Goal: Information Seeking & Learning: Check status

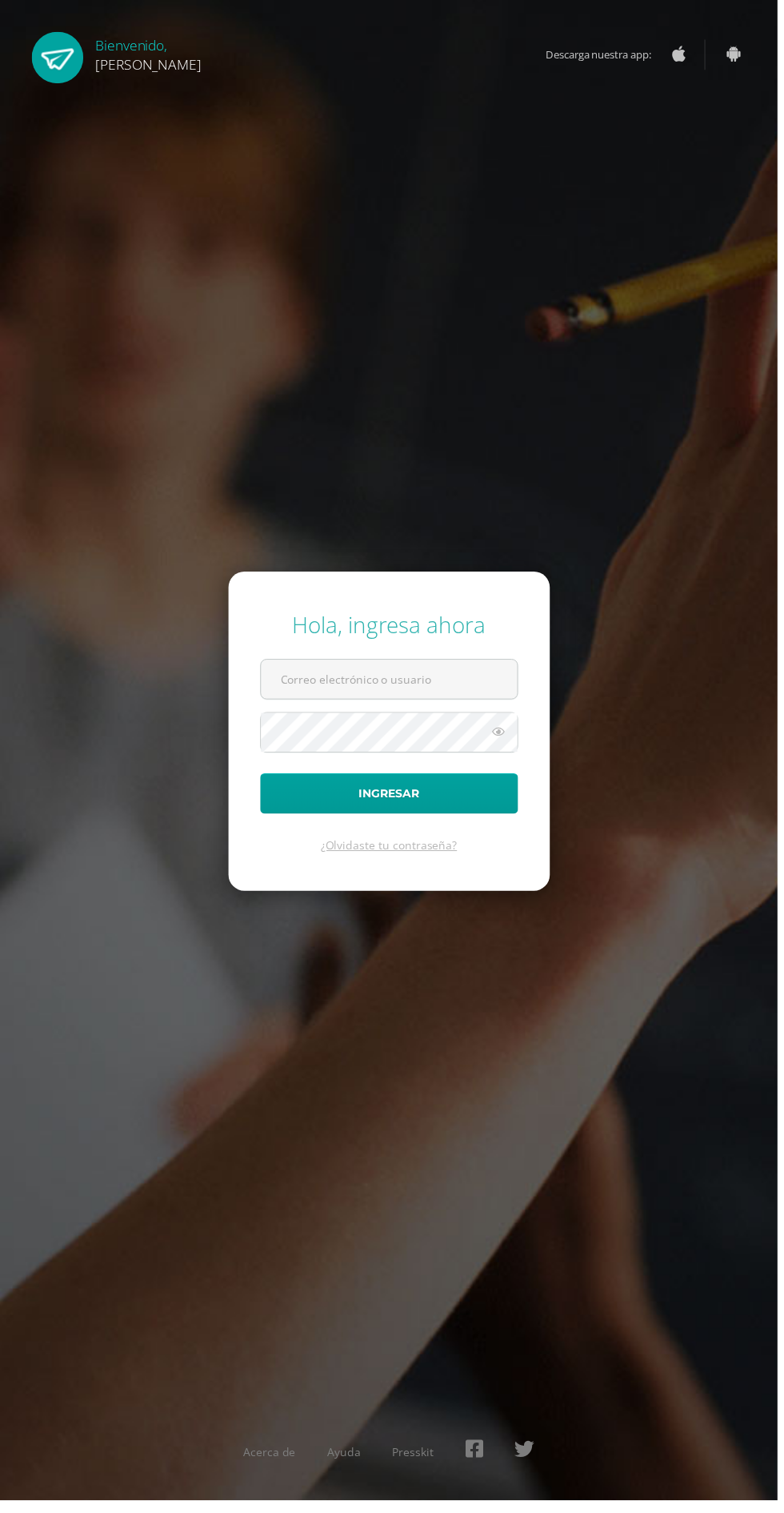
click at [546, 748] on form "Hola, ingresa ahora Ingresar ¿Olvidaste tu contraseña?" at bounding box center [392, 737] width 324 height 322
click at [407, 704] on input "text" at bounding box center [392, 684] width 258 height 39
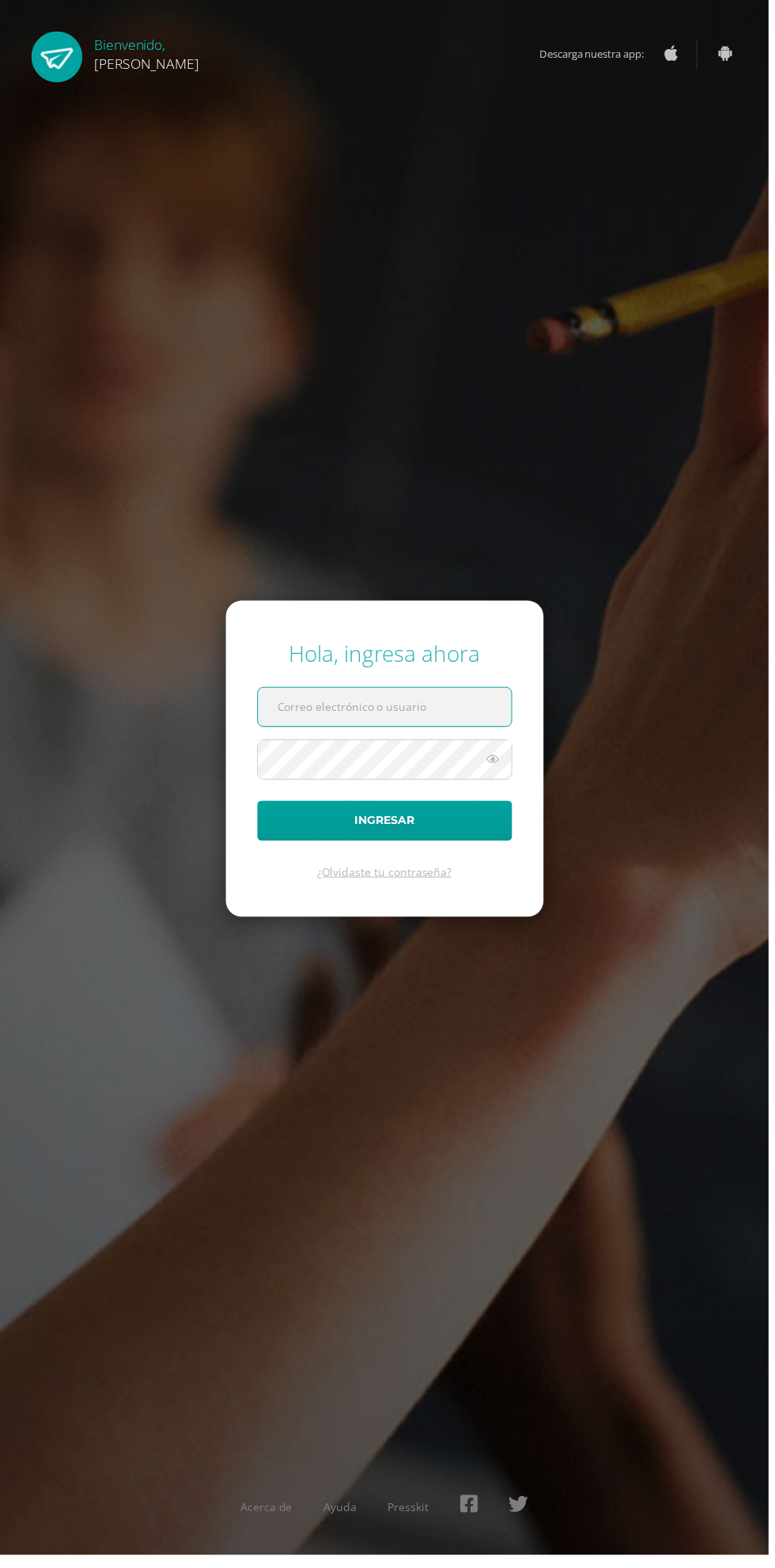
click at [415, 732] on input "text" at bounding box center [388, 713] width 255 height 39
click at [413, 732] on input "text" at bounding box center [388, 713] width 255 height 39
type input "20190117@ps.gt"
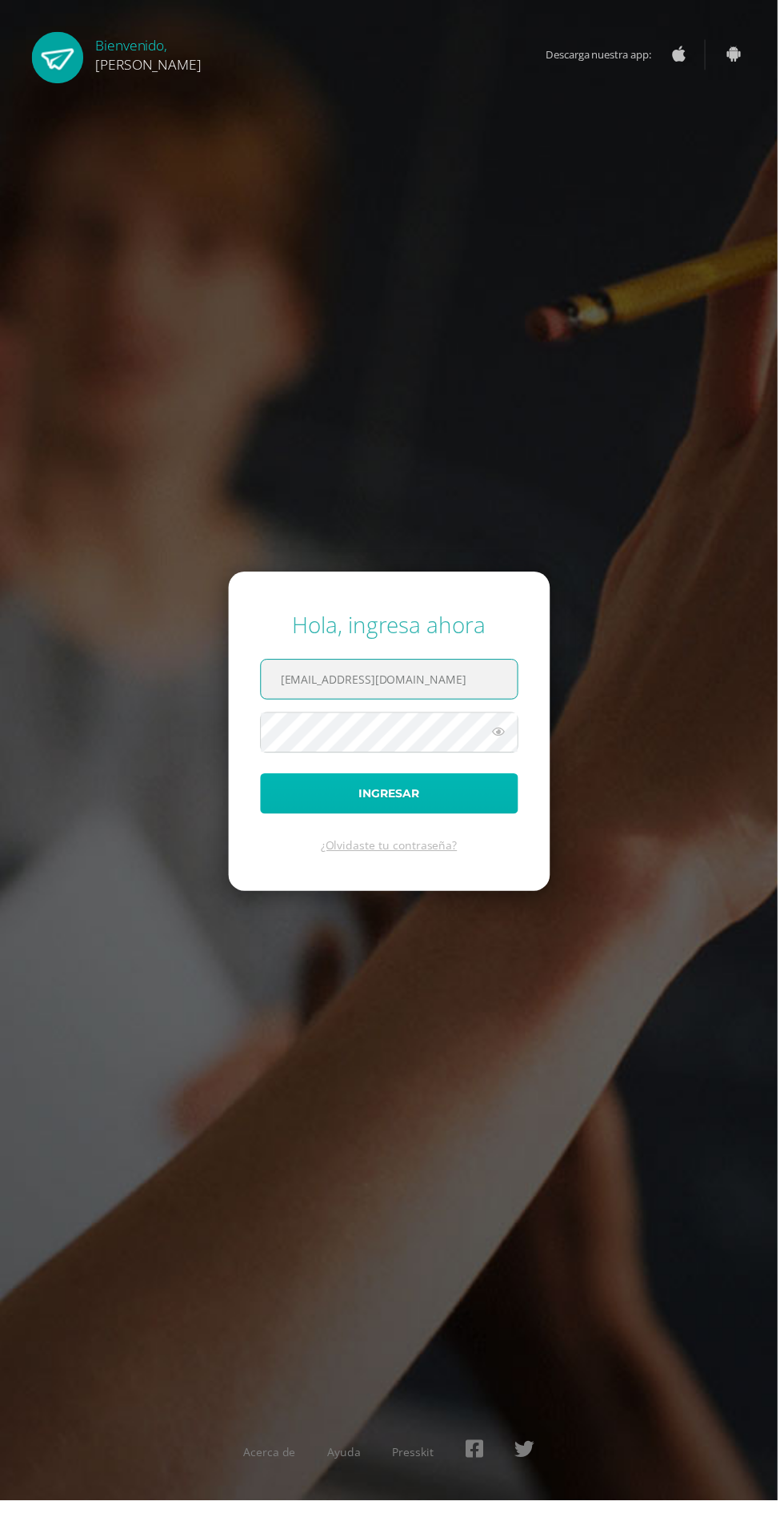
click at [390, 821] on button "Ingresar" at bounding box center [393, 800] width 260 height 41
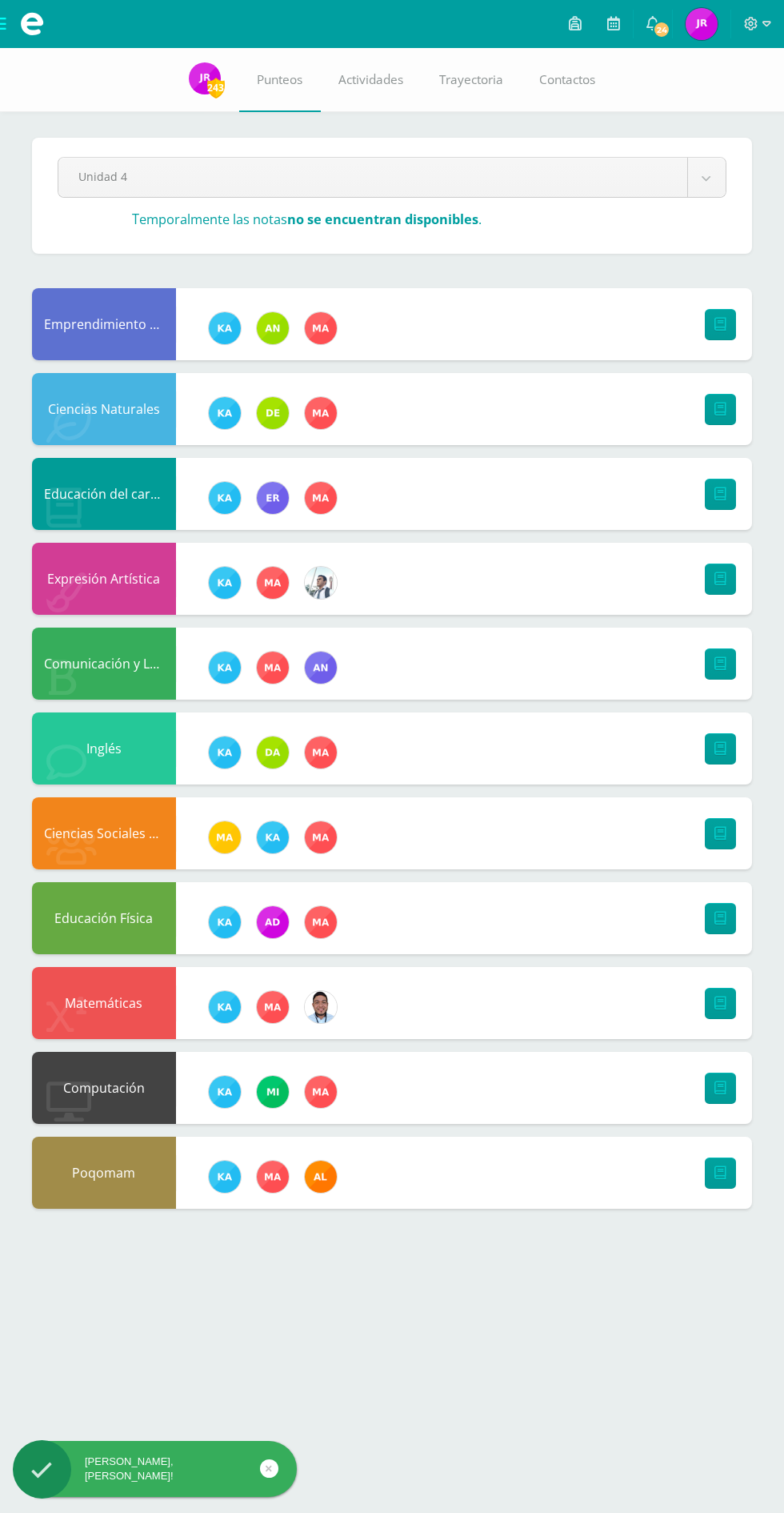
click at [707, 176] on body "Hola John Charles, bienvenido a Edoo! Mis cursos Archivos Cerrar panel Ciencias…" at bounding box center [392, 620] width 784 height 1241
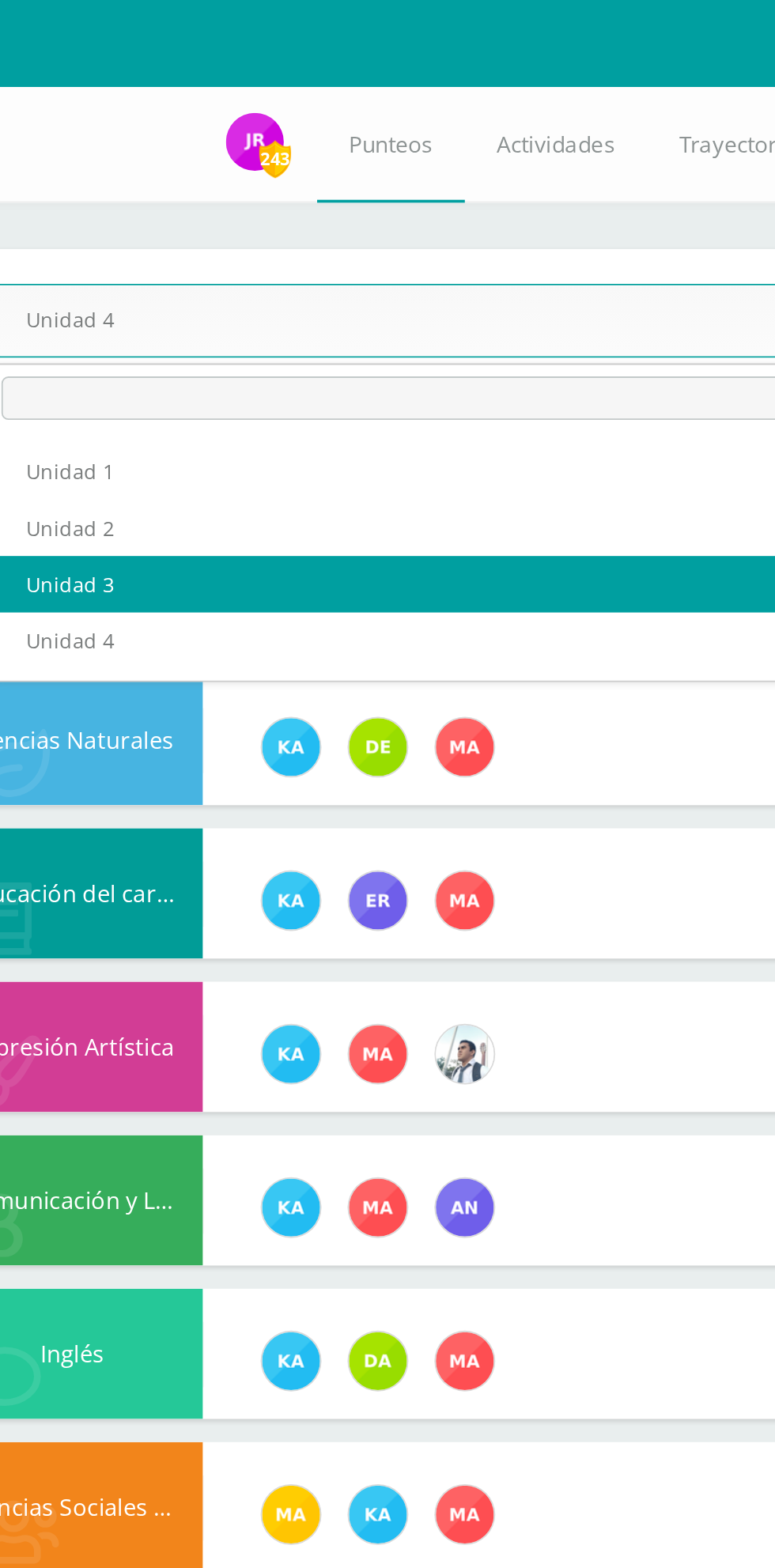
select select "Unidad 3"
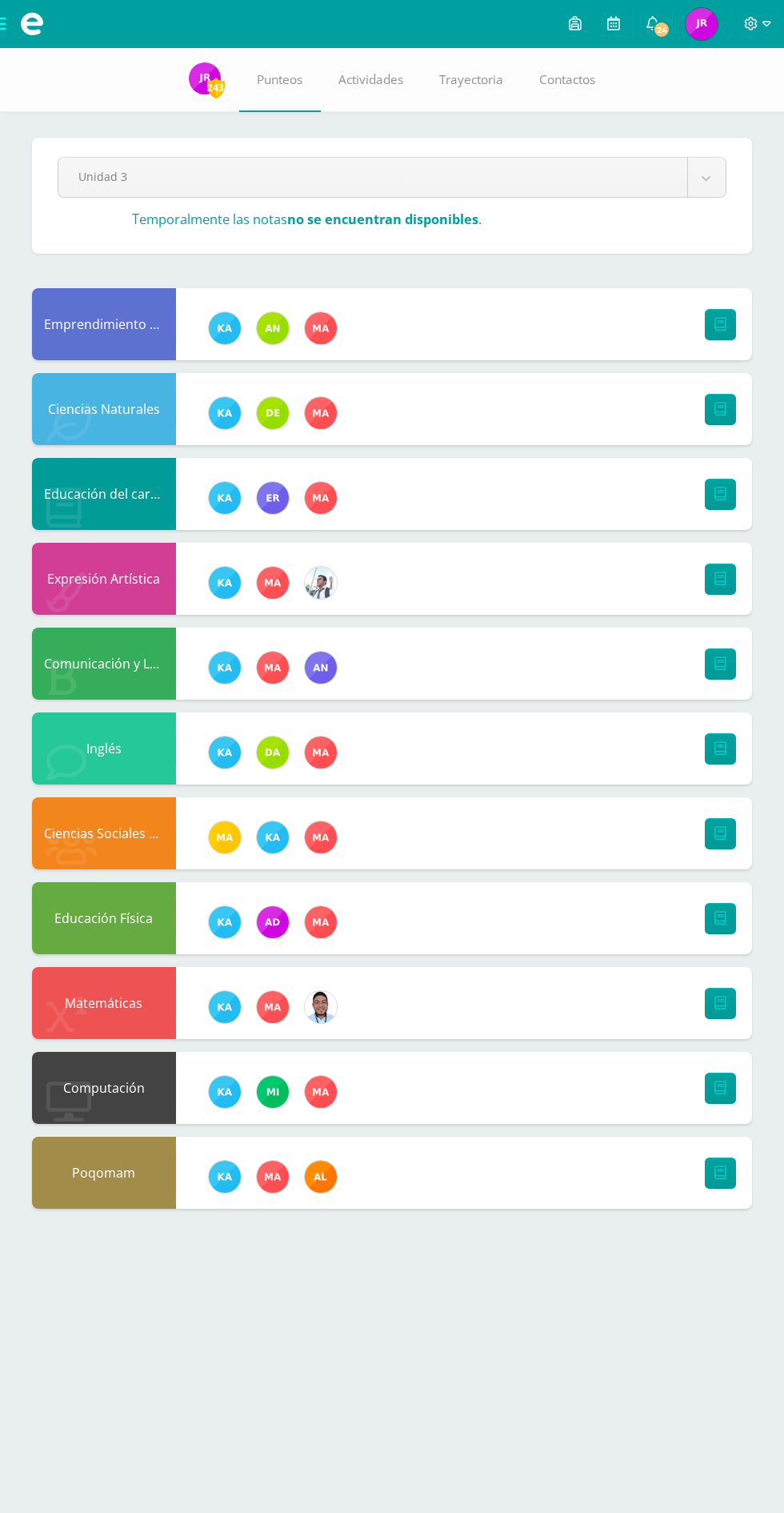
click at [724, 164] on body "Mis cursos Archivos Cerrar panel Ciencias Naturales Tercero Basico "B" Ciencias…" at bounding box center [392, 620] width 784 height 1241
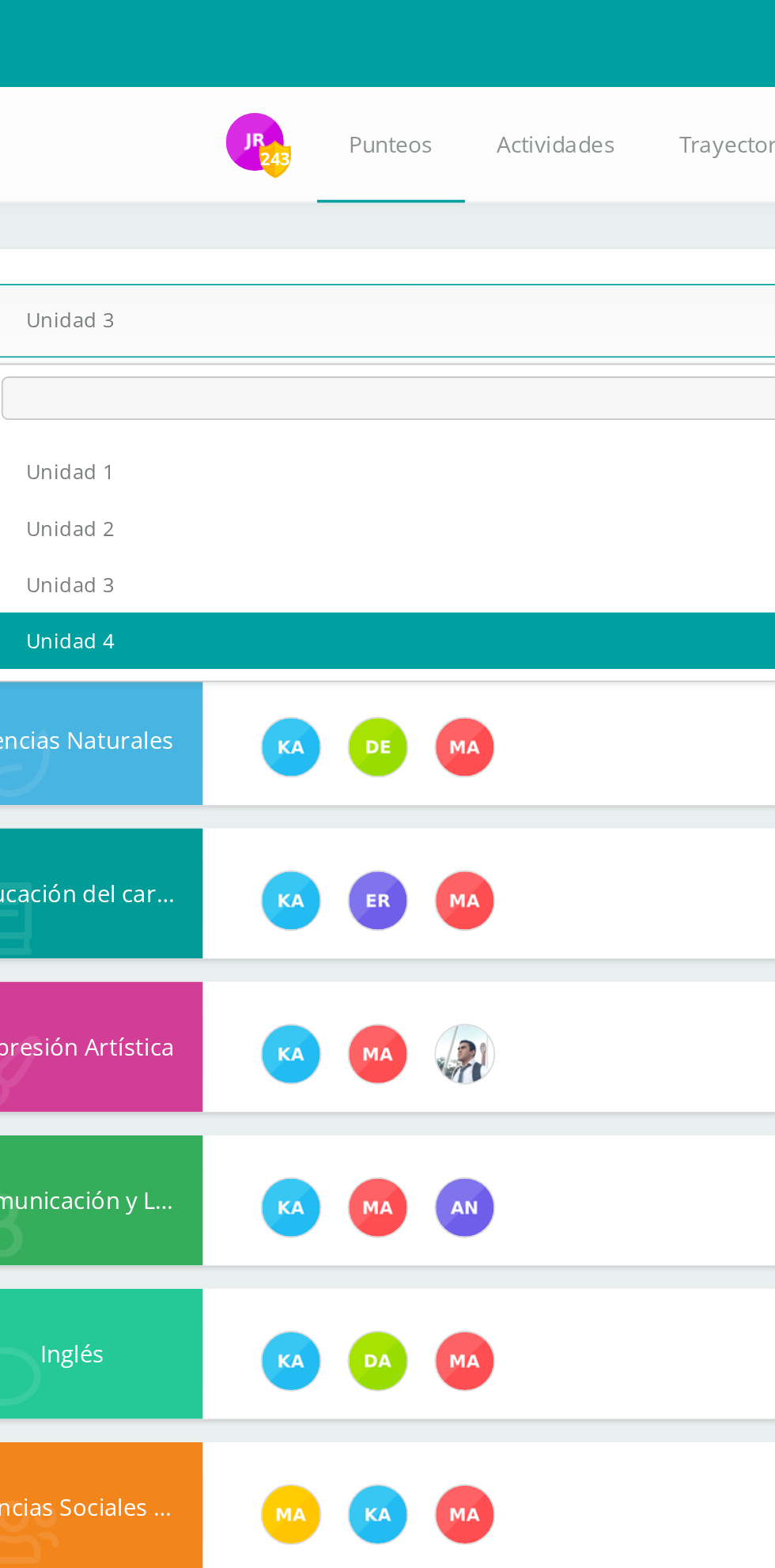
select select "Unidad 4"
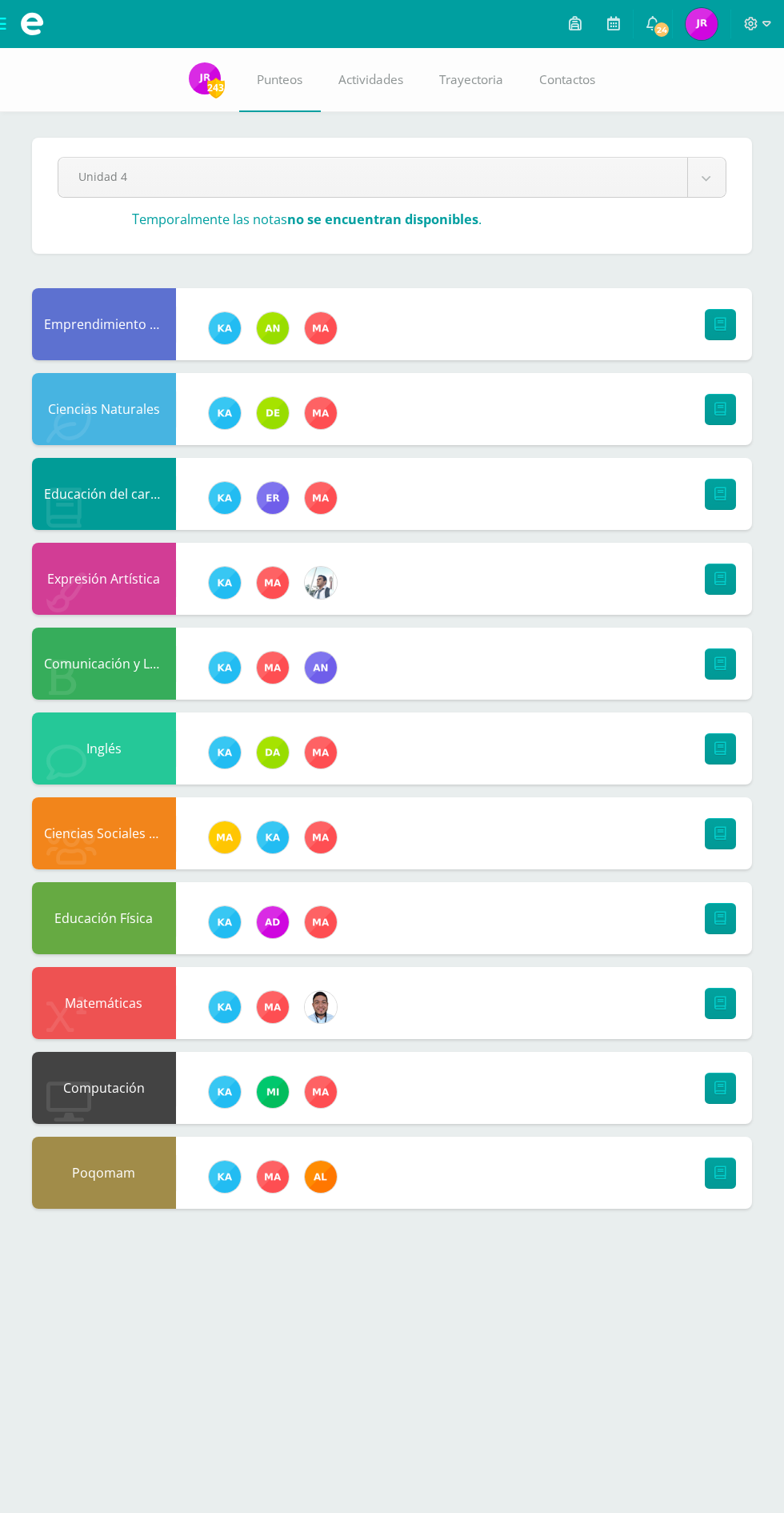
click at [663, 29] on span "24" at bounding box center [661, 29] width 17 height 17
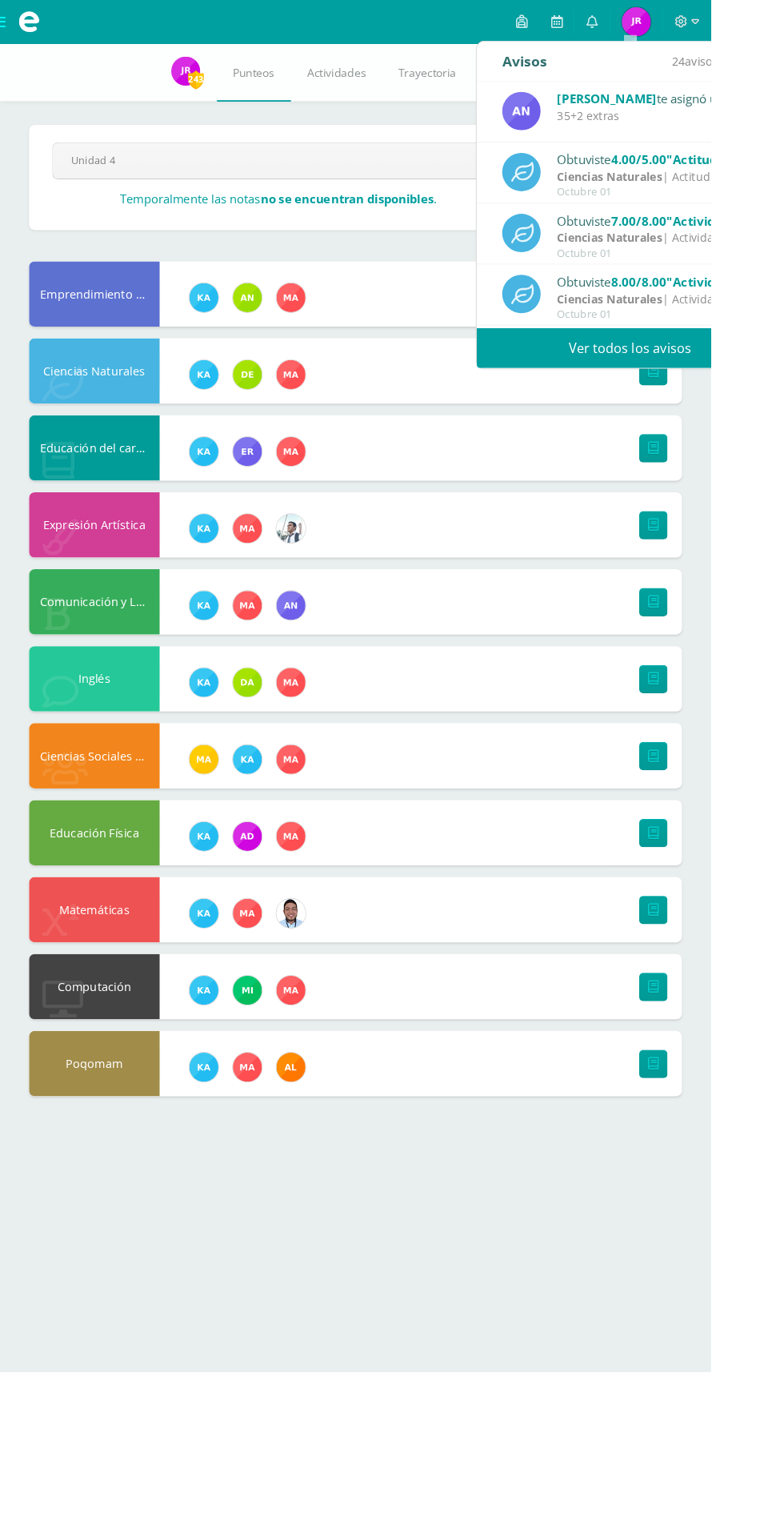
click at [770, 383] on link "Ver todos los avisos" at bounding box center [695, 384] width 338 height 44
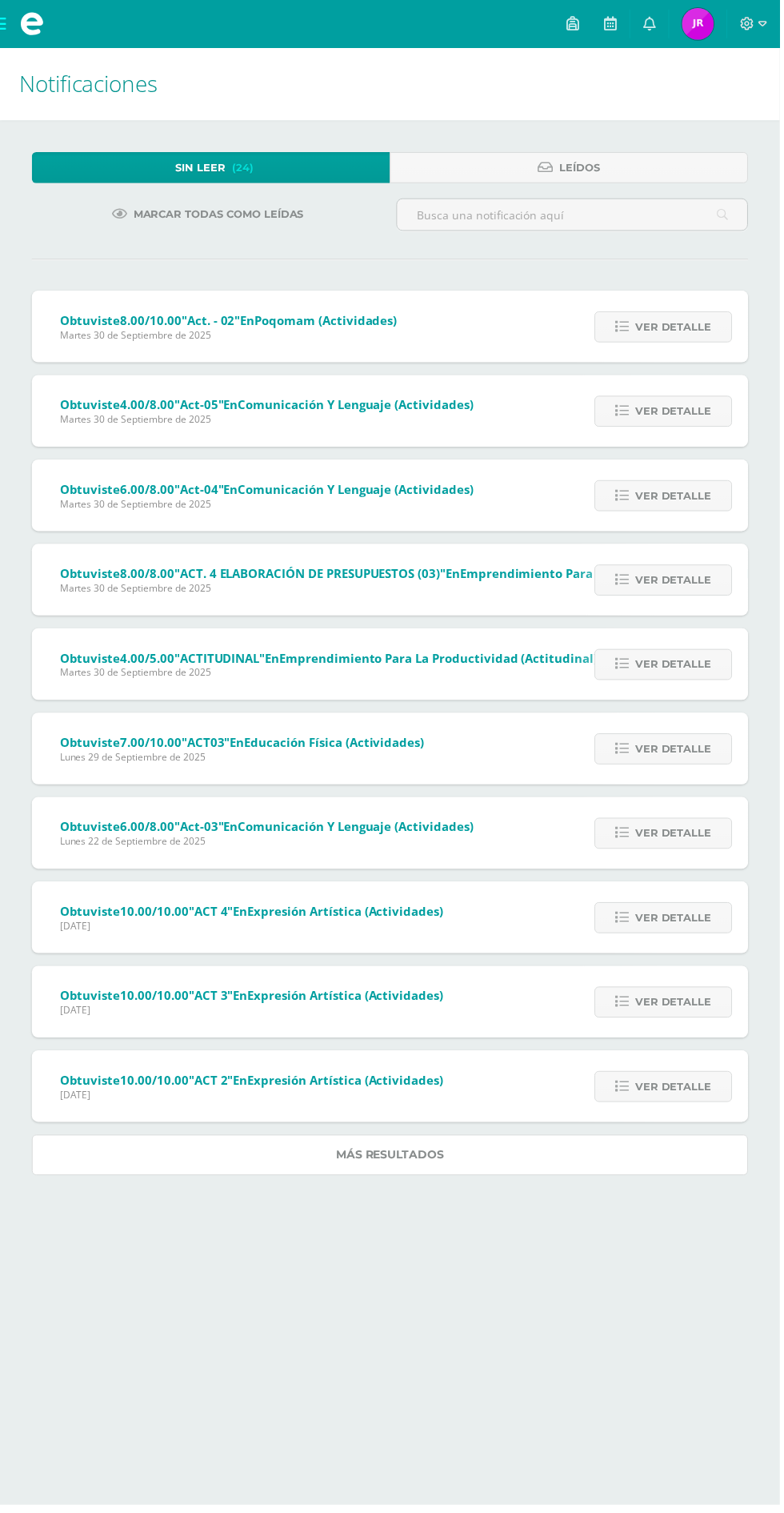
click at [608, 1151] on link "Más resultados" at bounding box center [392, 1161] width 720 height 41
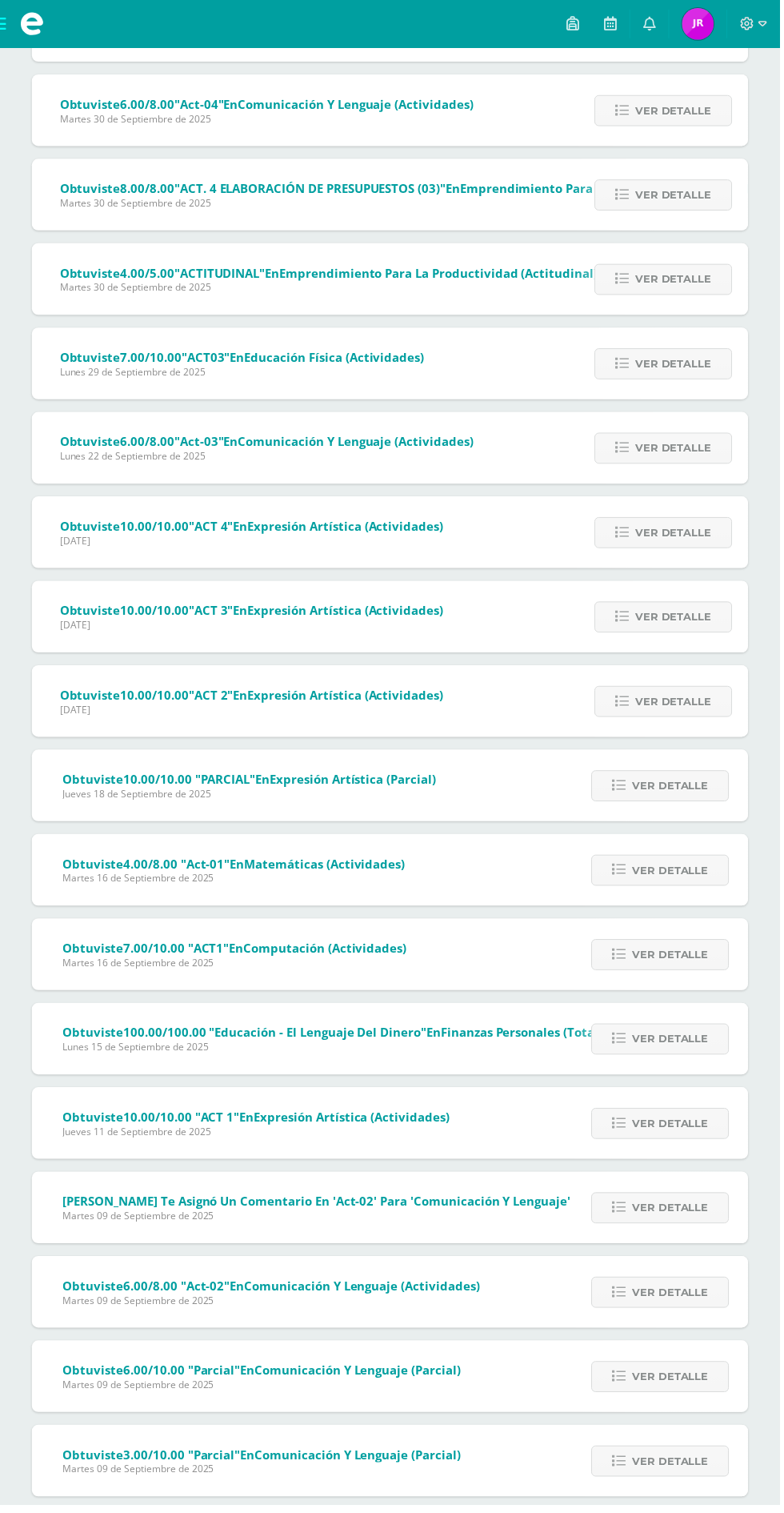
scroll to position [409, 0]
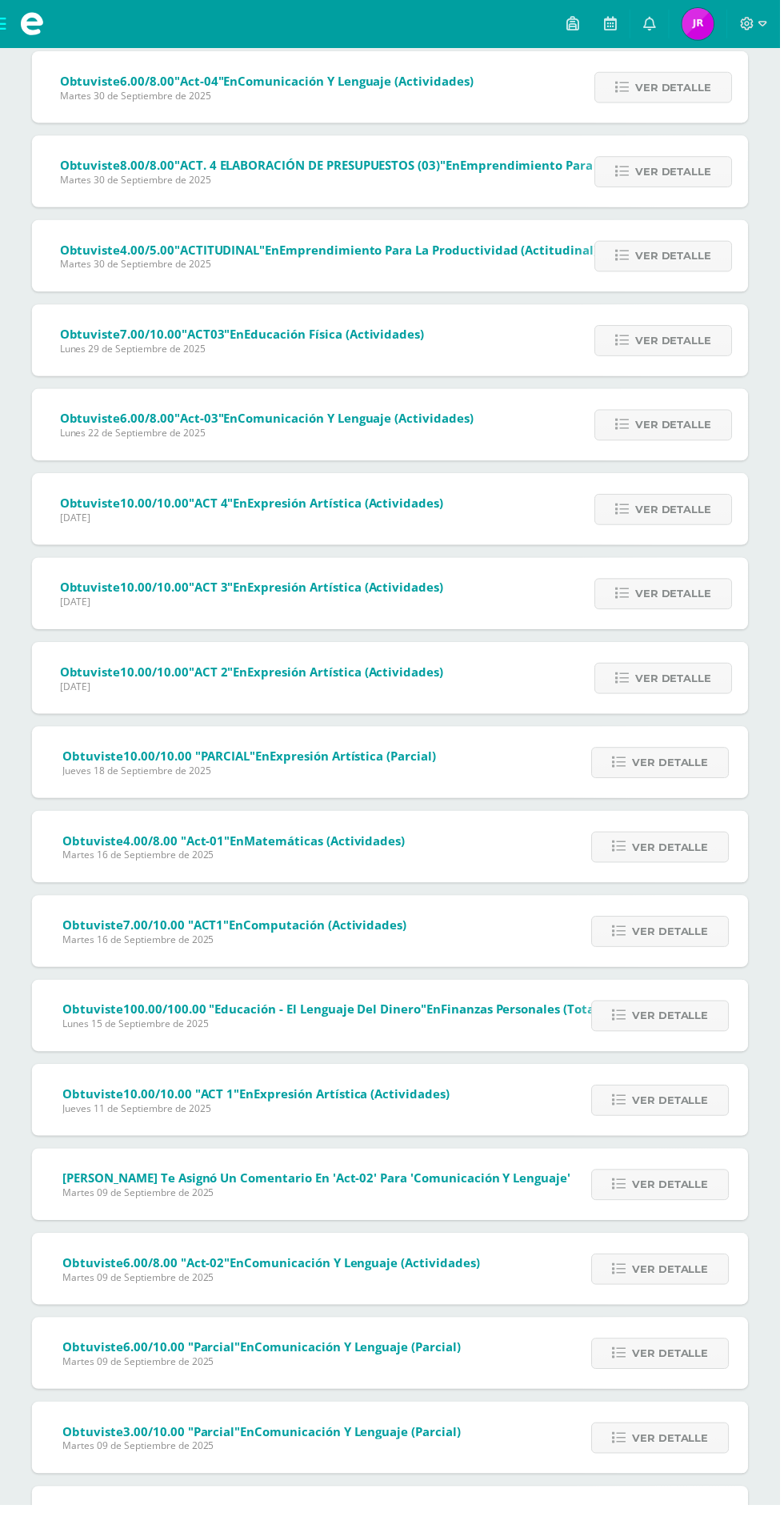
scroll to position [0, 0]
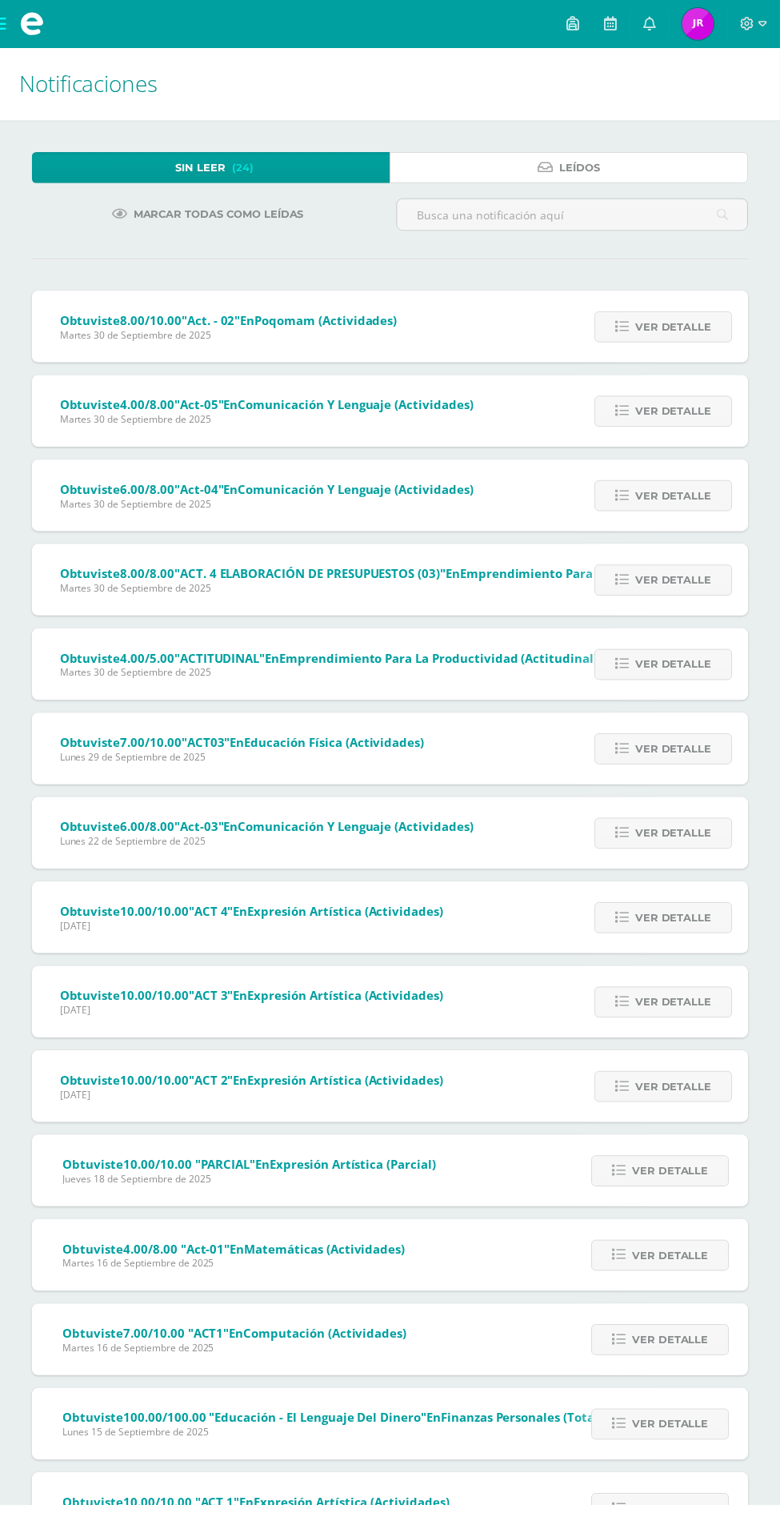
click at [637, 157] on link "Leídos" at bounding box center [572, 168] width 360 height 31
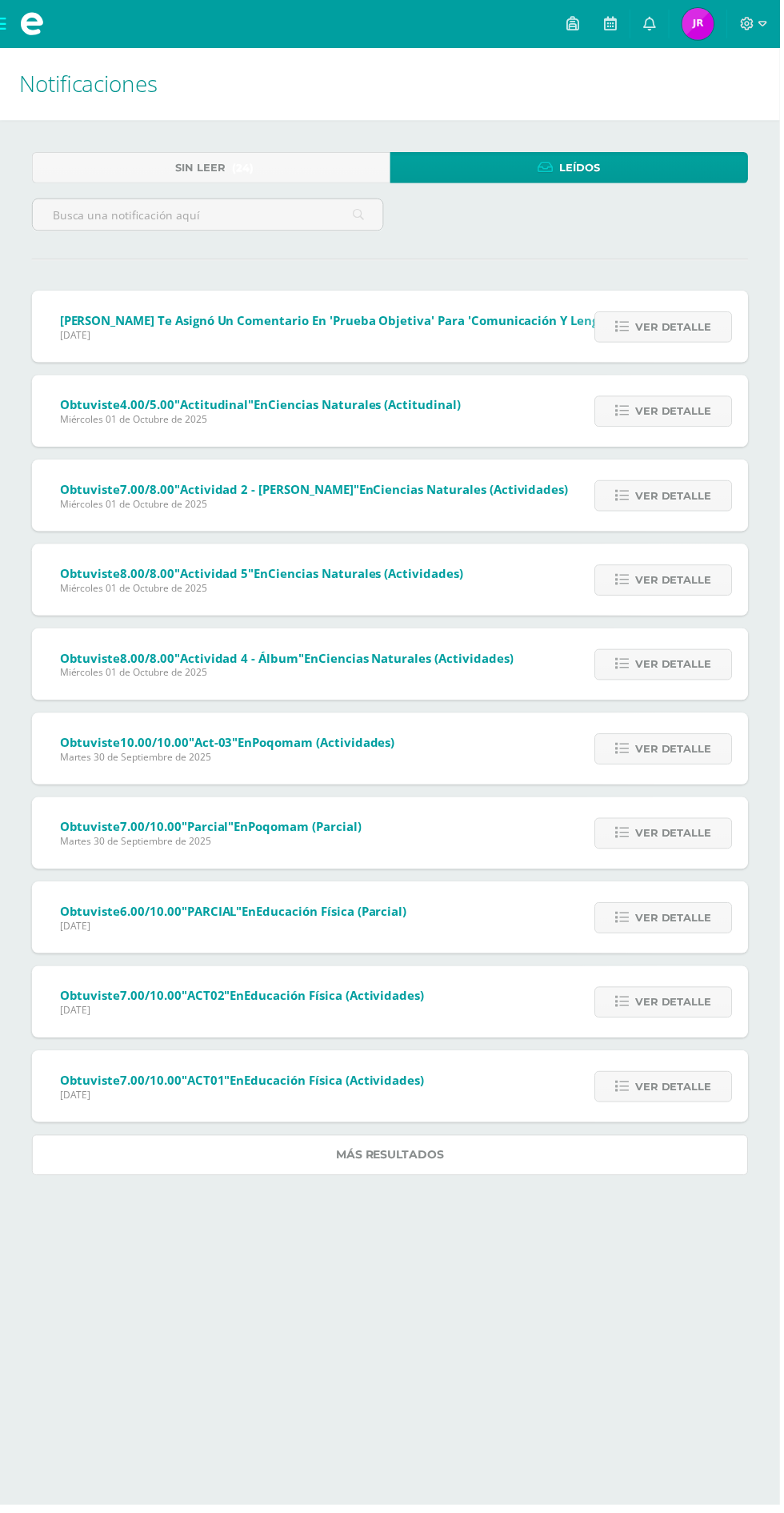
click at [470, 1166] on link "Más resultados" at bounding box center [392, 1161] width 720 height 41
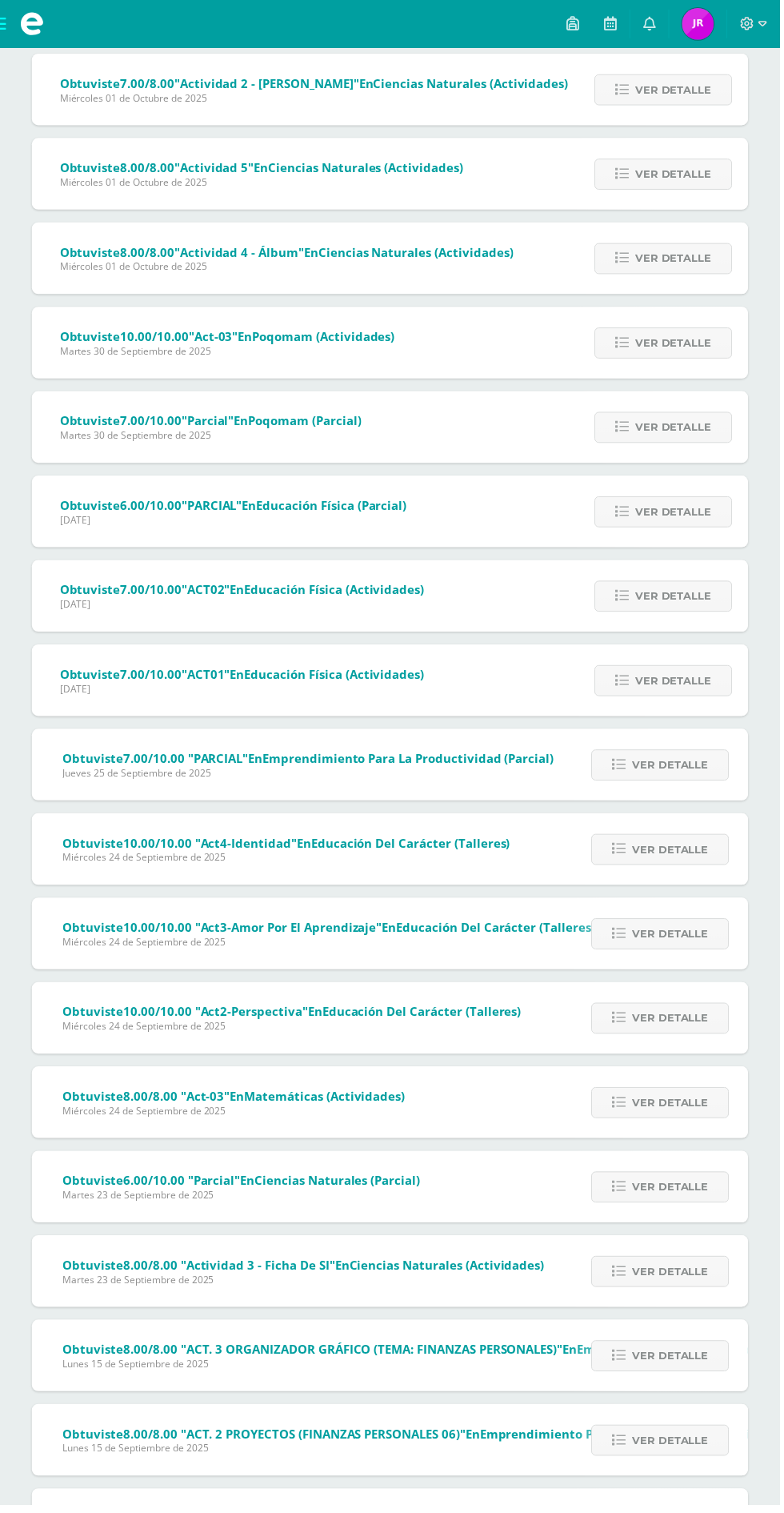
scroll to position [409, 0]
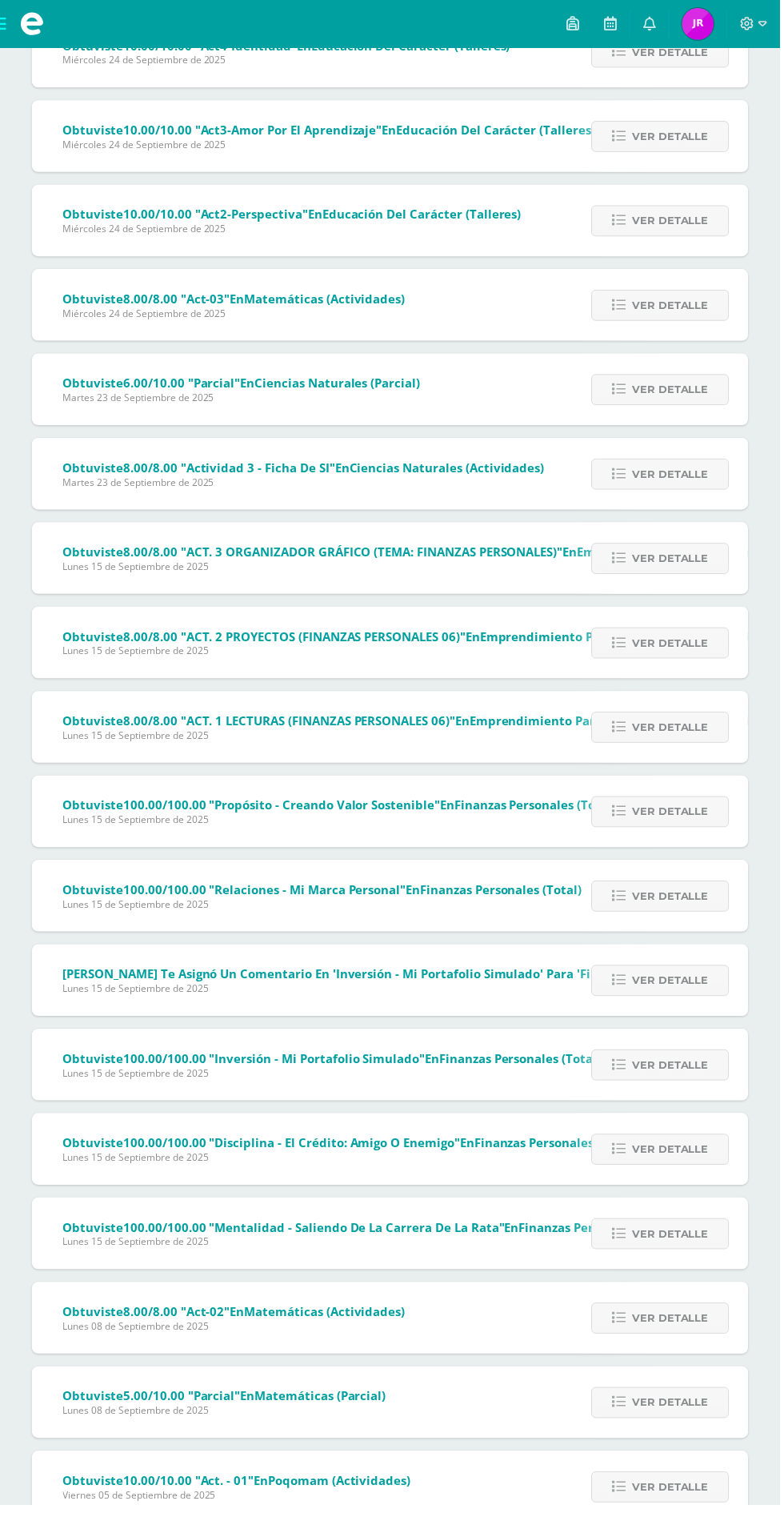
scroll to position [1256, 0]
